Goal: Task Accomplishment & Management: Manage account settings

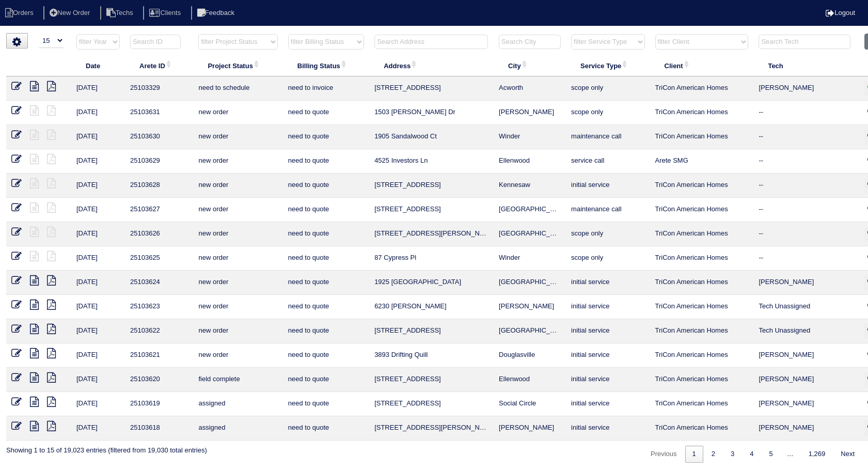
select select "15"
click at [407, 44] on input "text" at bounding box center [432, 42] width 114 height 14
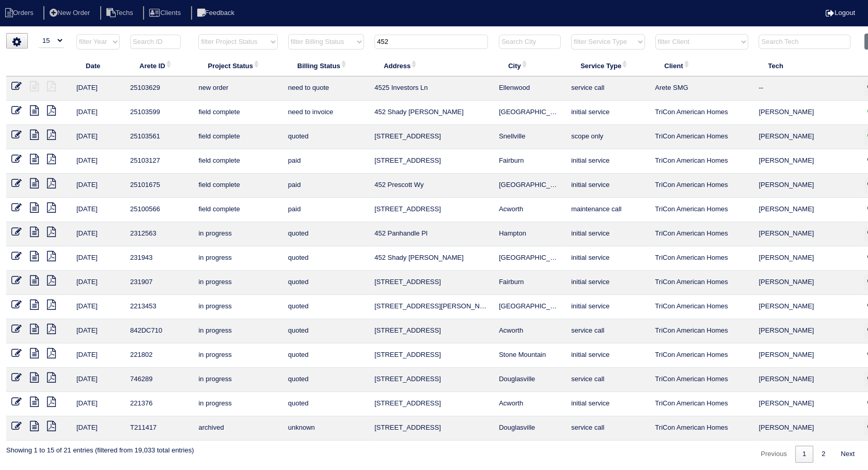
type input "452"
click at [18, 106] on icon at bounding box center [16, 110] width 10 height 10
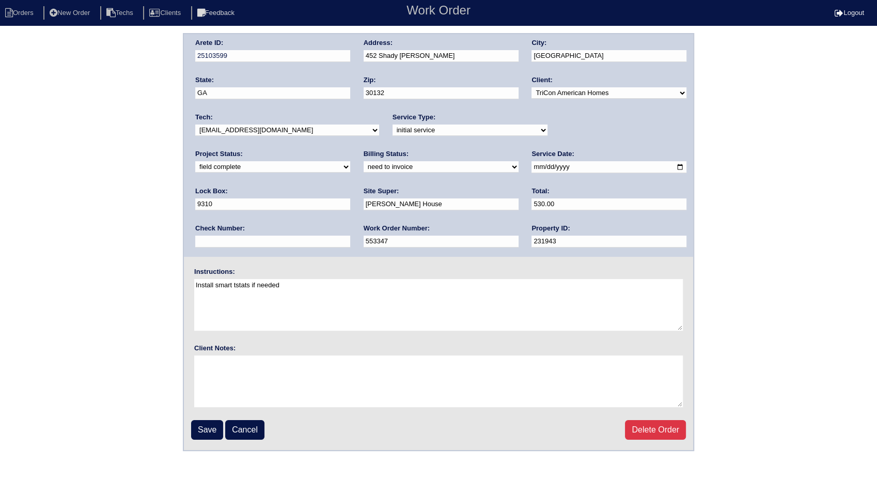
drag, startPoint x: 252, startPoint y: 166, endPoint x: 248, endPoint y: 172, distance: 6.6
click at [364, 167] on select "need to quote quoted need to invoice invoiced paid warranty purchase order need…" at bounding box center [441, 166] width 155 height 11
select select "invoiced"
click at [364, 161] on select "need to quote quoted need to invoice invoiced paid warranty purchase order need…" at bounding box center [441, 166] width 155 height 11
click at [208, 422] on input "Save" at bounding box center [207, 430] width 32 height 20
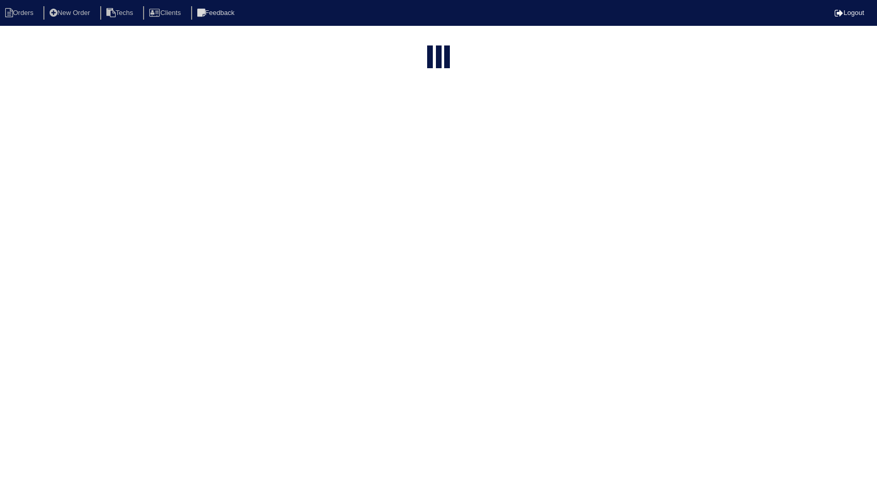
select select "15"
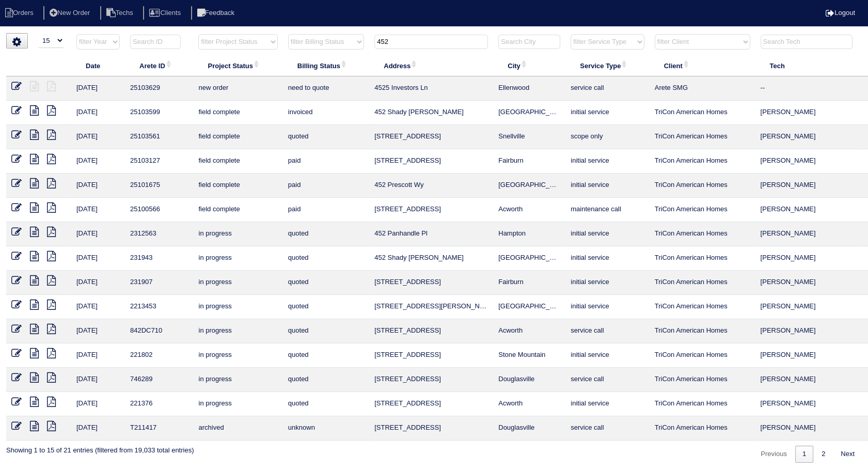
drag, startPoint x: 388, startPoint y: 42, endPoint x: 332, endPoint y: 55, distance: 57.9
click at [332, 55] on table "Date Arete ID Project Status Billing Status Address City Service Type Client Te…" at bounding box center [454, 237] width 896 height 407
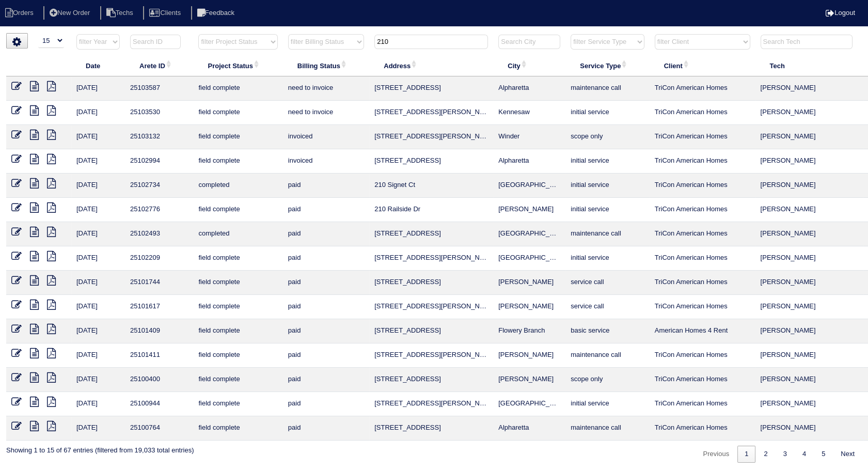
drag, startPoint x: 393, startPoint y: 43, endPoint x: 339, endPoint y: 50, distance: 53.7
click at [339, 50] on tr "filter Year -- Any Year -- 2025 2024 2023 2022 2021 2020 2019 filter Project St…" at bounding box center [454, 44] width 896 height 21
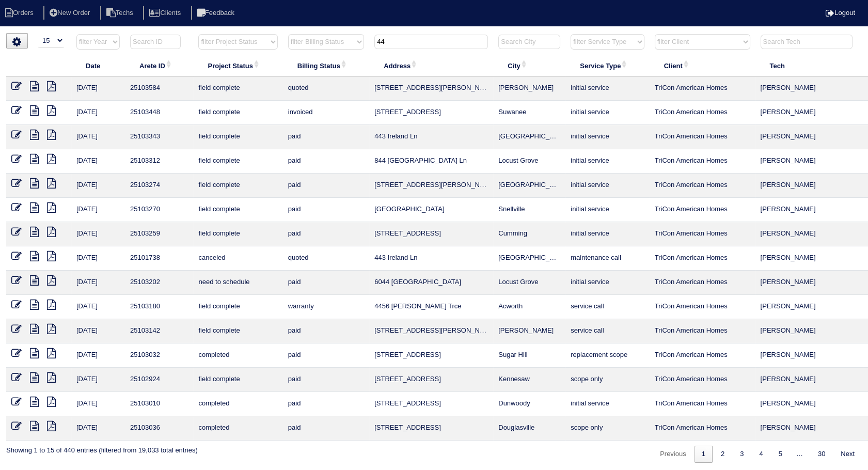
drag, startPoint x: 397, startPoint y: 38, endPoint x: 364, endPoint y: 48, distance: 34.5
click at [364, 48] on tr "filter Year -- Any Year -- 2025 2024 2023 2022 2021 2020 2019 filter Project St…" at bounding box center [454, 44] width 896 height 21
type input "210"
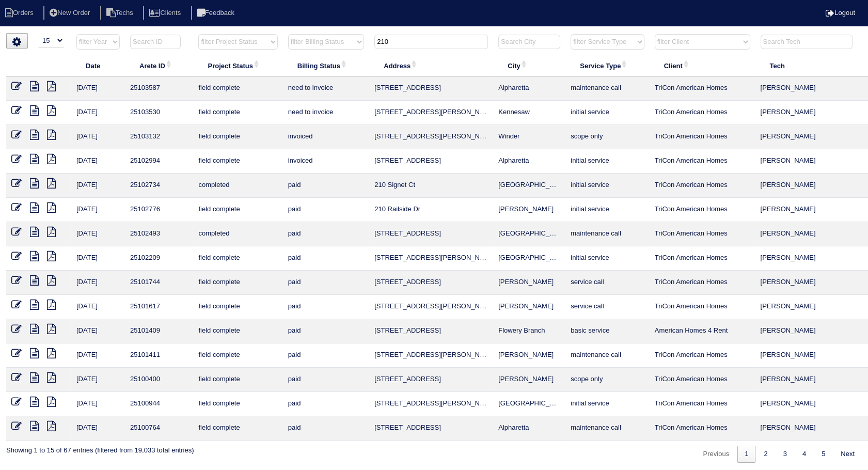
click at [16, 85] on icon at bounding box center [16, 86] width 10 height 10
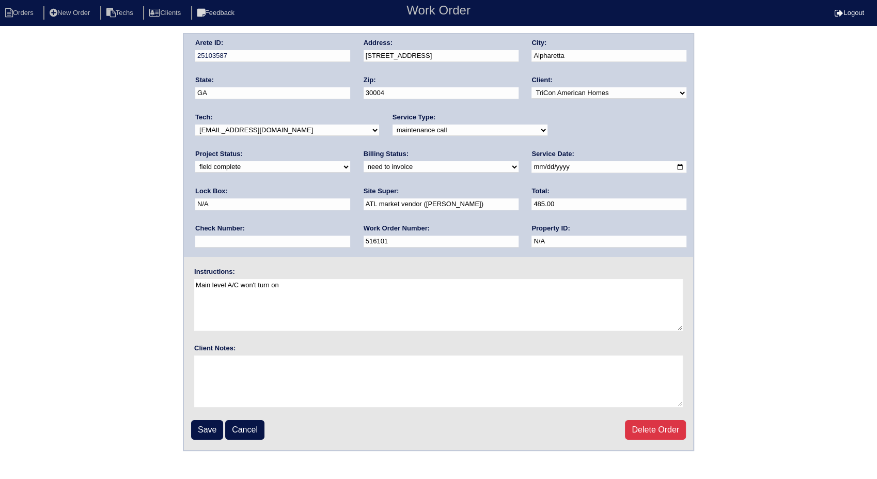
drag, startPoint x: 225, startPoint y: 166, endPoint x: 225, endPoint y: 173, distance: 6.7
click at [364, 166] on select "need to quote quoted need to invoice invoiced paid warranty purchase order need…" at bounding box center [441, 166] width 155 height 11
select select "invoiced"
click at [364, 161] on select "need to quote quoted need to invoice invoiced paid warranty purchase order need…" at bounding box center [441, 166] width 155 height 11
click at [211, 424] on input "Save" at bounding box center [207, 430] width 32 height 20
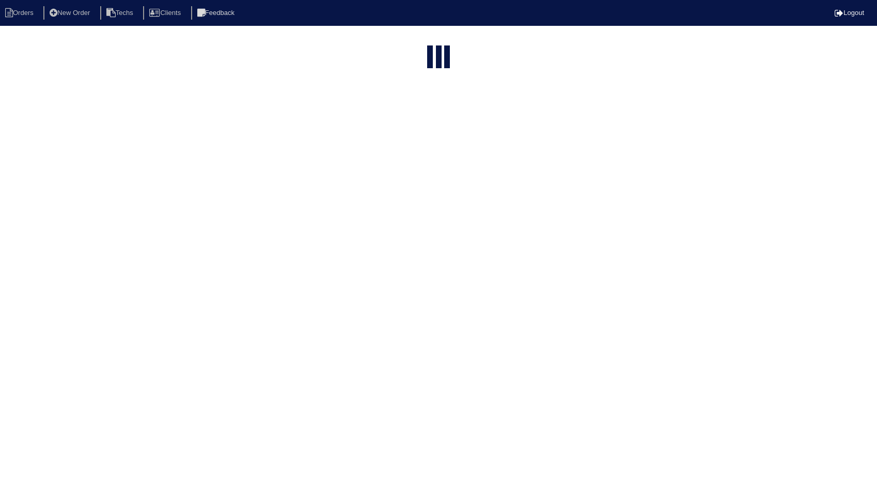
select select "15"
type input "210"
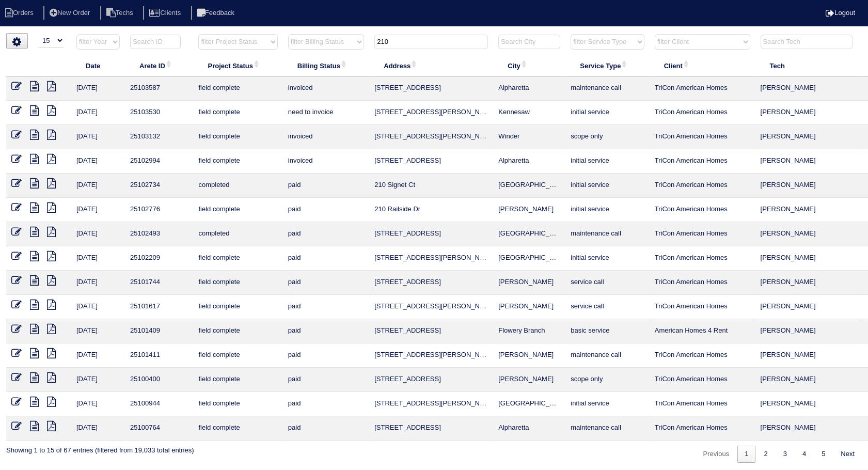
click at [17, 110] on icon at bounding box center [16, 110] width 10 height 10
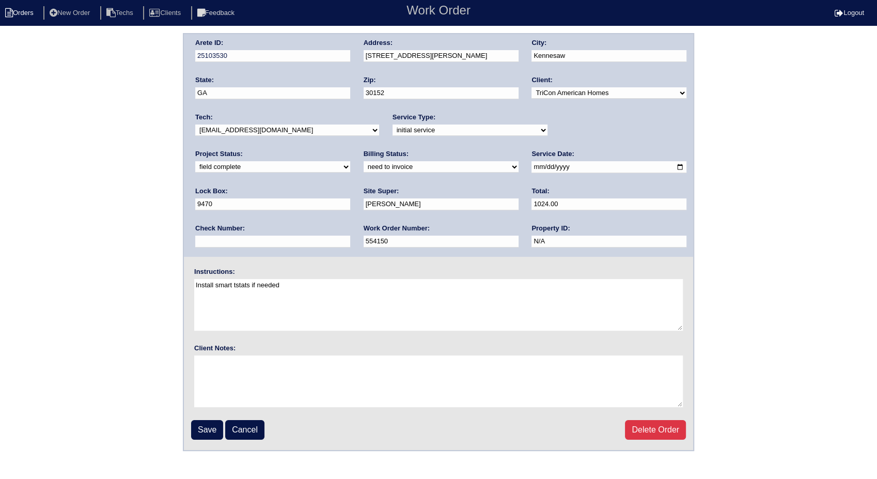
click at [21, 14] on li "Orders" at bounding box center [21, 13] width 42 height 14
select select "15"
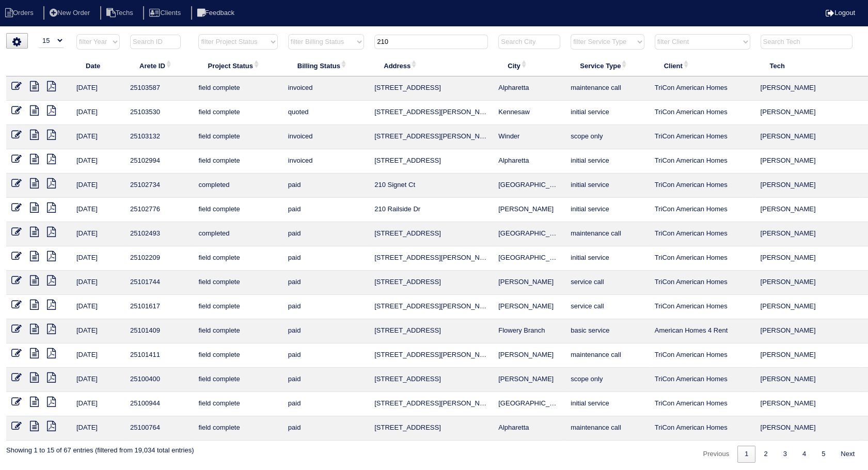
drag, startPoint x: 438, startPoint y: 43, endPoint x: 249, endPoint y: 56, distance: 189.0
click at [249, 56] on table "Date Arete ID Project Status Billing Status Address City Service Type Client Te…" at bounding box center [454, 237] width 896 height 407
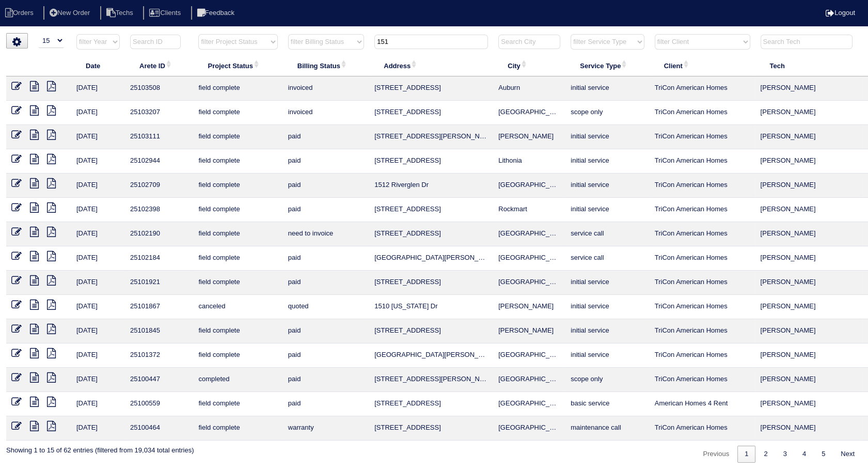
type input "151"
click at [20, 230] on icon at bounding box center [16, 232] width 10 height 10
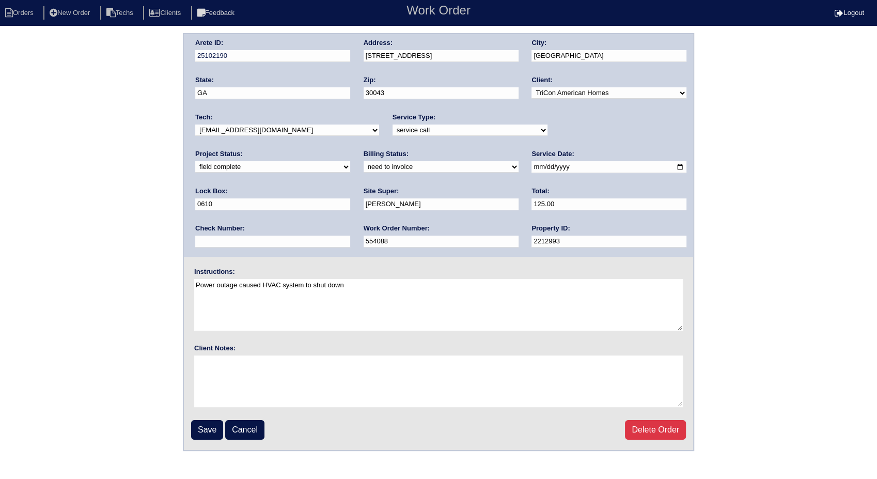
click at [364, 163] on select "need to quote quoted need to invoice invoiced paid warranty purchase order need…" at bounding box center [441, 166] width 155 height 11
select select "invoiced"
click at [364, 161] on select "need to quote quoted need to invoice invoiced paid warranty purchase order need…" at bounding box center [441, 166] width 155 height 11
click at [205, 428] on input "Save" at bounding box center [207, 430] width 32 height 20
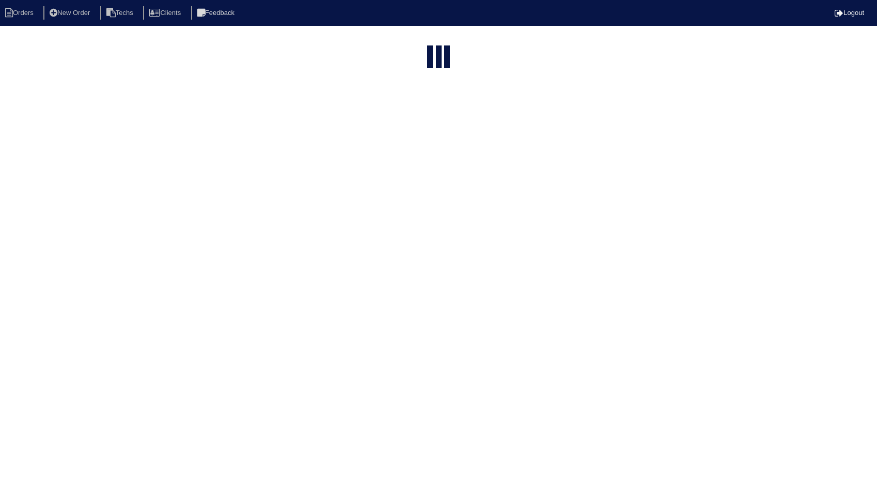
select select "15"
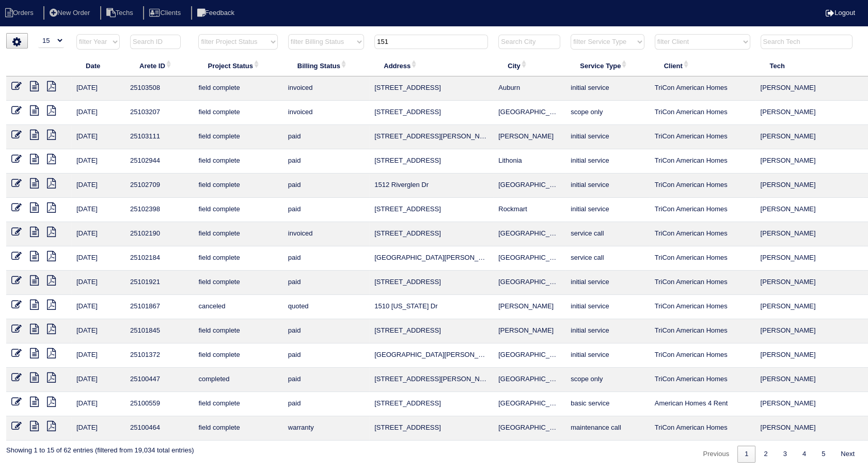
click at [403, 48] on input "151" at bounding box center [432, 42] width 114 height 14
drag, startPoint x: 401, startPoint y: 46, endPoint x: 329, endPoint y: 49, distance: 71.9
click at [329, 49] on tr "filter Year -- Any Year -- 2025 2024 2023 2022 2021 2020 2019 filter Project St…" at bounding box center [454, 44] width 896 height 21
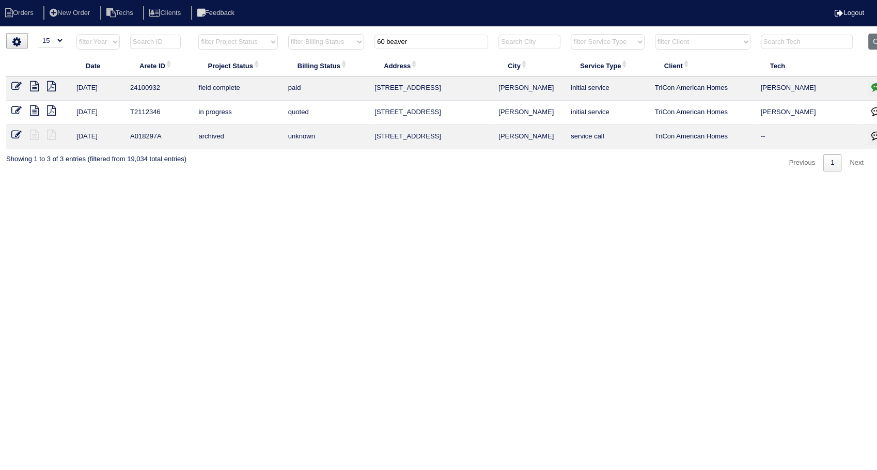
drag, startPoint x: 426, startPoint y: 44, endPoint x: 309, endPoint y: 63, distance: 118.7
click at [309, 63] on table "Date Arete ID Project Status Billing Status Address City Service Type Client Te…" at bounding box center [454, 92] width 896 height 116
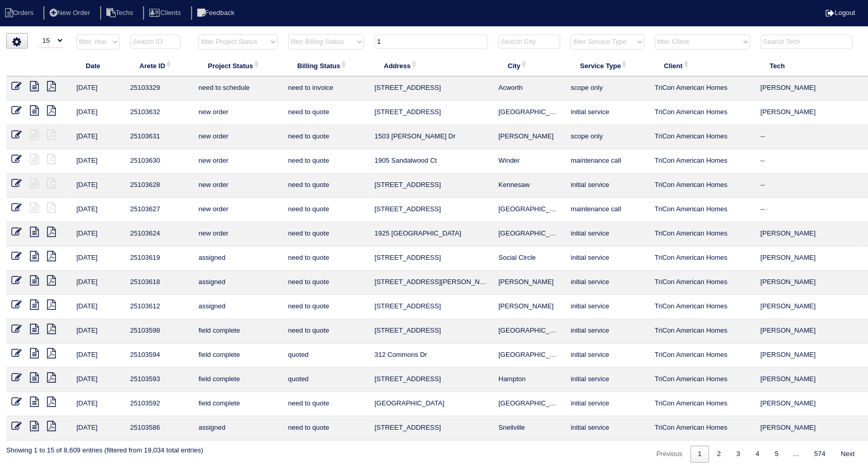
type input "1"
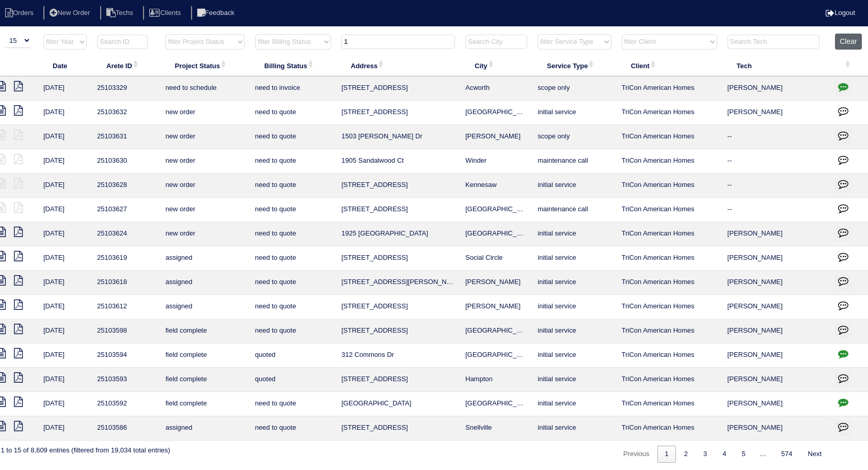
click at [845, 38] on button "Clear" at bounding box center [848, 42] width 26 height 16
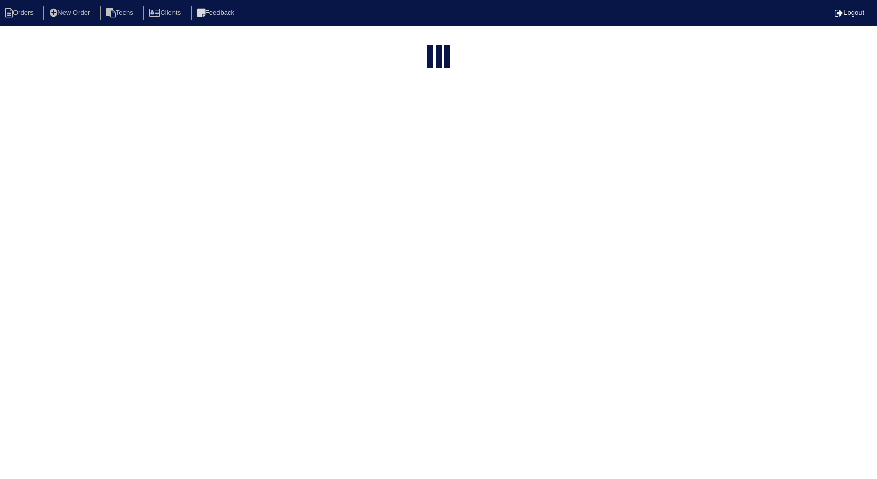
select select "15"
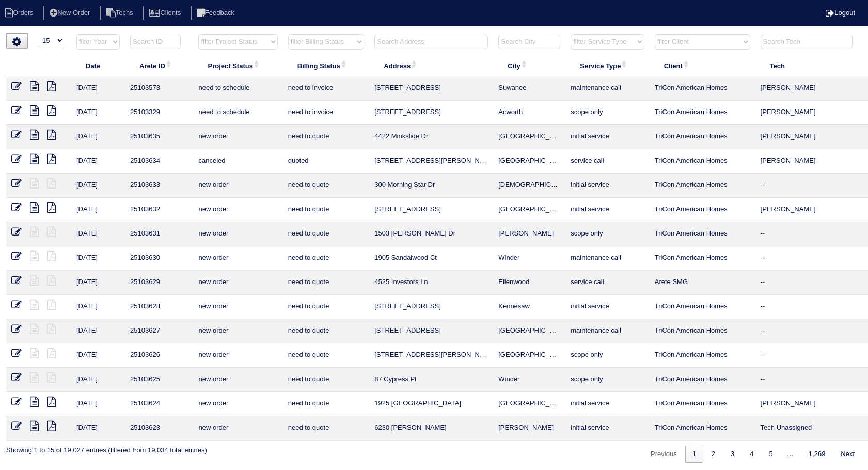
click at [350, 44] on select "filter Billing Status -- Any Billing Status -- need to quote quoted need to inv…" at bounding box center [326, 41] width 76 height 15
click at [288, 34] on select "filter Billing Status -- Any Billing Status -- need to quote quoted need to inv…" at bounding box center [326, 41] width 76 height 15
select select "need to invoice"
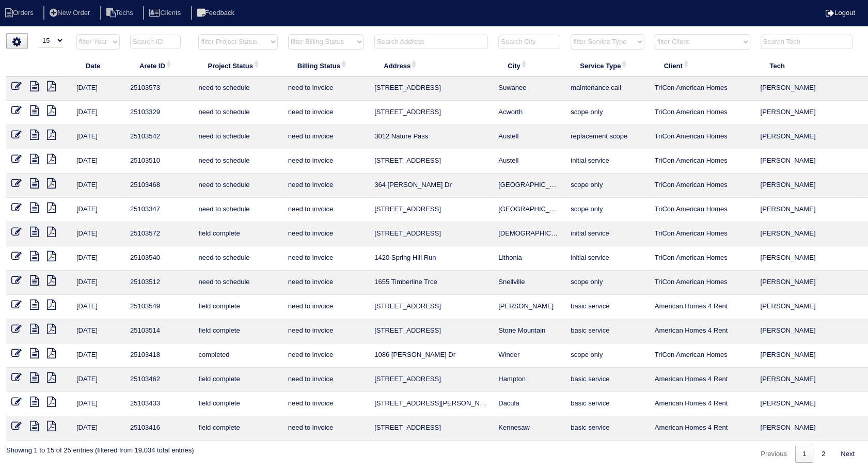
click at [12, 228] on icon at bounding box center [16, 232] width 10 height 10
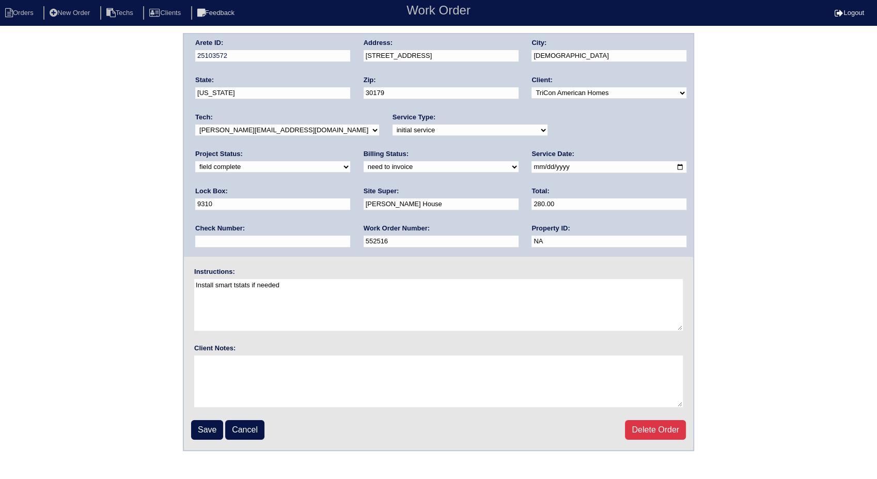
click at [364, 170] on select "need to quote quoted need to invoice invoiced paid warranty purchase order need…" at bounding box center [441, 166] width 155 height 11
select select "invoiced"
click at [364, 161] on select "need to quote quoted need to invoice invoiced paid warranty purchase order need…" at bounding box center [441, 166] width 155 height 11
click at [208, 425] on input "Save" at bounding box center [207, 430] width 32 height 20
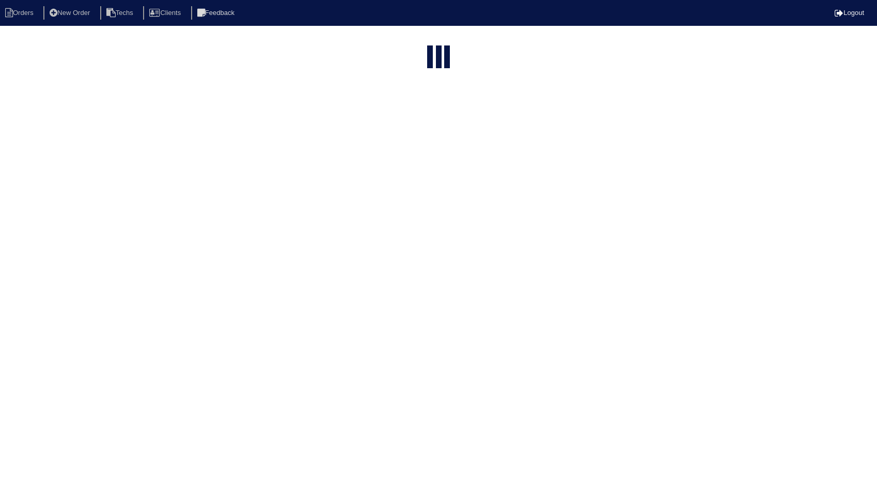
select select "15"
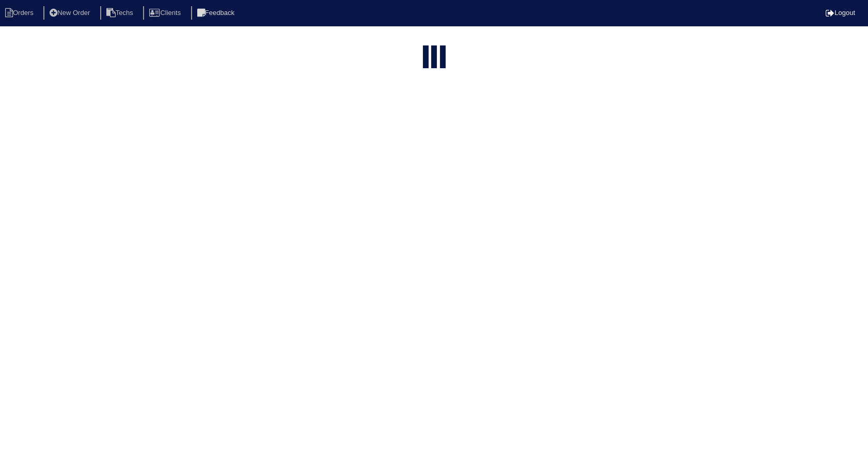
select select "need to invoice"
